Goal: Information Seeking & Learning: Learn about a topic

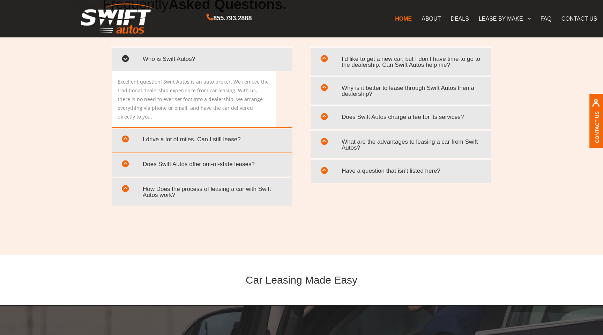
scroll to position [1370, 0]
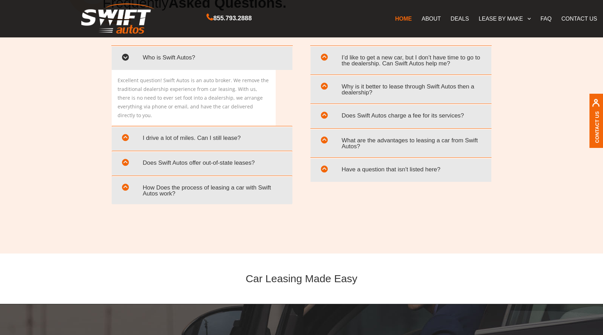
click at [387, 138] on span "What are the advantages to leasing a car from Swift Autos?" at bounding box center [401, 143] width 170 height 20
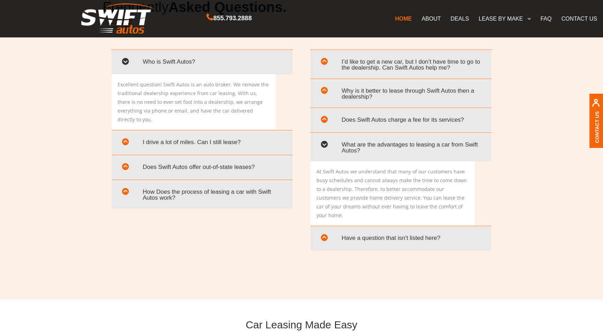
scroll to position [1359, 0]
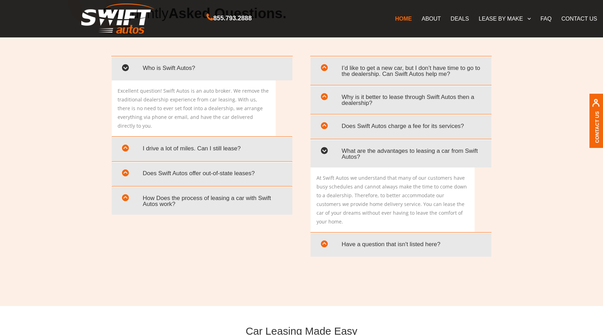
click at [373, 100] on span "Why is it better to lease through Swift Autos then a dealership?" at bounding box center [401, 100] width 170 height 20
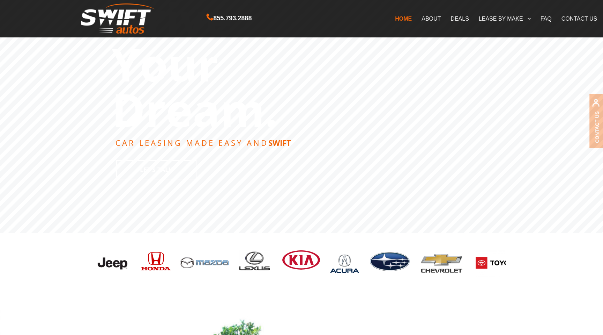
scroll to position [0, 0]
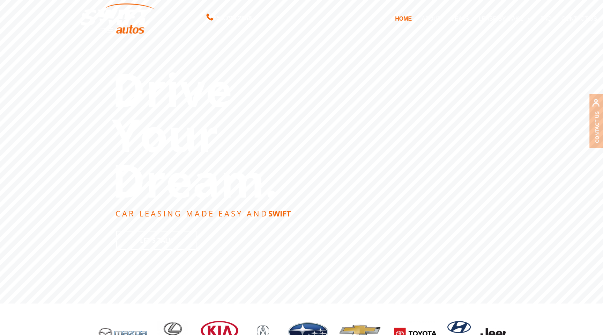
click at [429, 19] on link "ABOUT" at bounding box center [431, 18] width 29 height 15
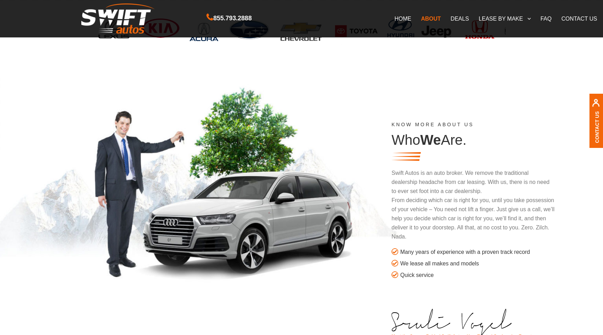
scroll to position [303, 0]
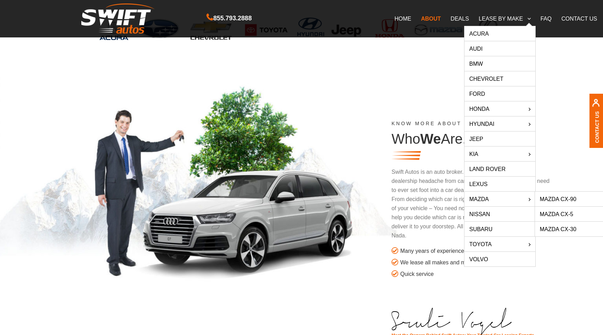
click at [572, 225] on link "Mazda CX-30" at bounding box center [570, 228] width 71 height 15
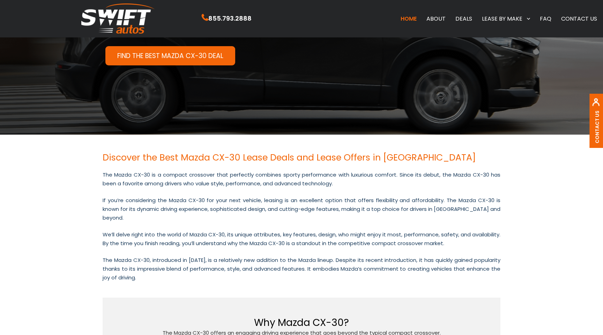
scroll to position [72, 0]
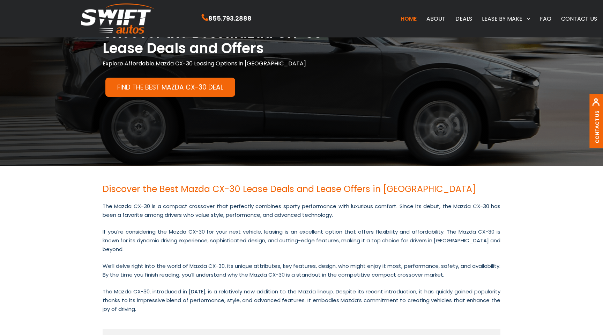
click at [209, 90] on link "Find the Best Mazda CX-30 Deal" at bounding box center [170, 87] width 130 height 19
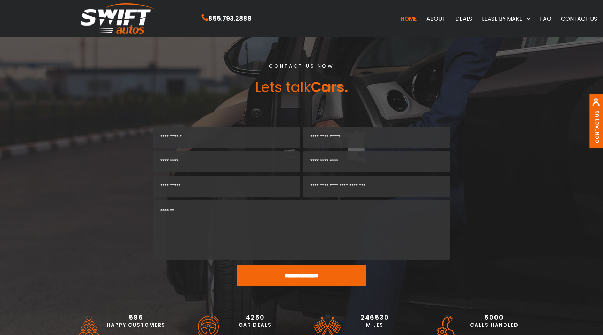
scroll to position [72, 0]
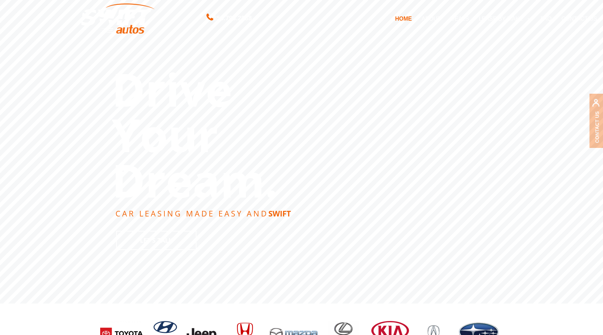
click at [460, 19] on link "DEALS" at bounding box center [460, 18] width 28 height 15
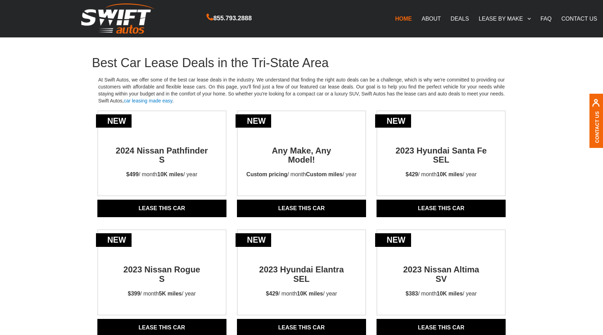
click at [105, 20] on img at bounding box center [117, 18] width 73 height 30
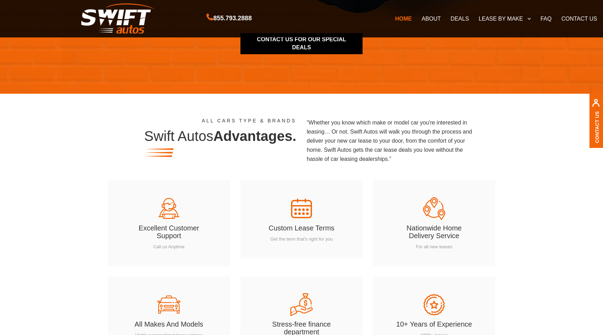
scroll to position [1241, 0]
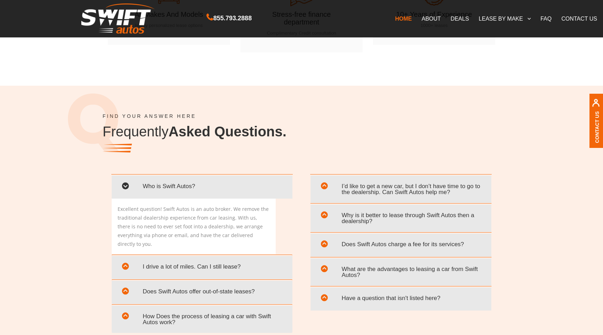
click at [330, 244] on span at bounding box center [324, 245] width 17 height 16
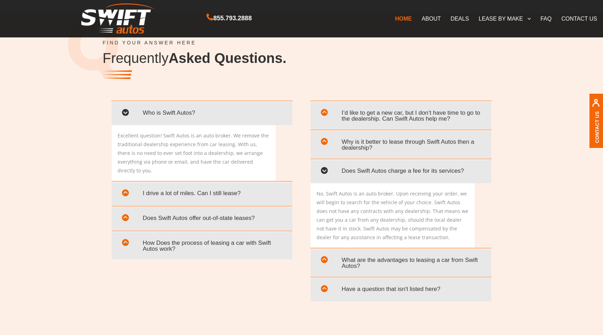
scroll to position [1315, 0]
click at [392, 123] on span "I’d like to get a new car, but I don’t have time to go to the dealership. Can S…" at bounding box center [401, 115] width 170 height 20
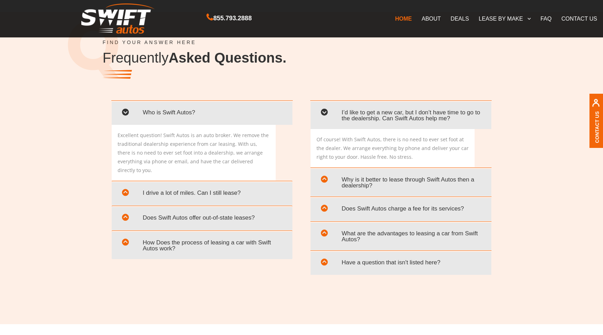
click at [392, 123] on span "I’d like to get a new car, but I don’t have time to go to the dealership. Can S…" at bounding box center [401, 115] width 170 height 20
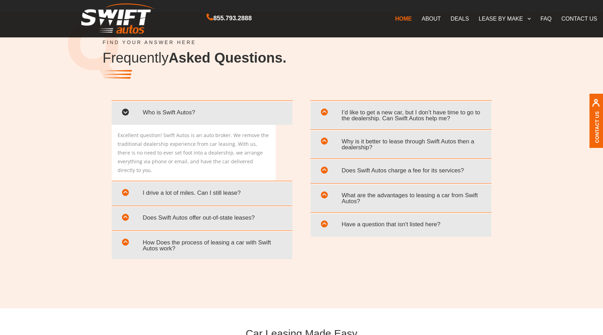
click at [389, 150] on span "Why is it better to lease through Swift Autos then a dealership?" at bounding box center [401, 144] width 170 height 20
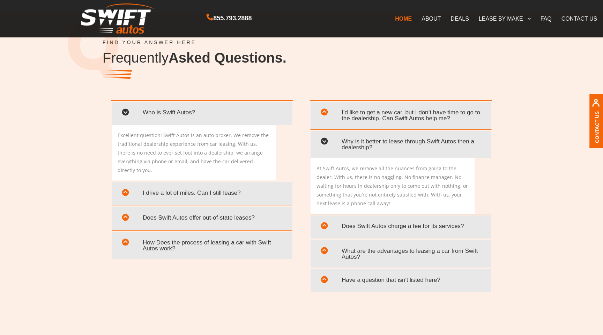
click at [391, 218] on div "Does Swift Autos charge a fee for its services?" at bounding box center [401, 226] width 181 height 23
click at [382, 227] on span "Does Swift Autos charge a fee for its services?" at bounding box center [401, 226] width 170 height 14
